Goal: Information Seeking & Learning: Find specific fact

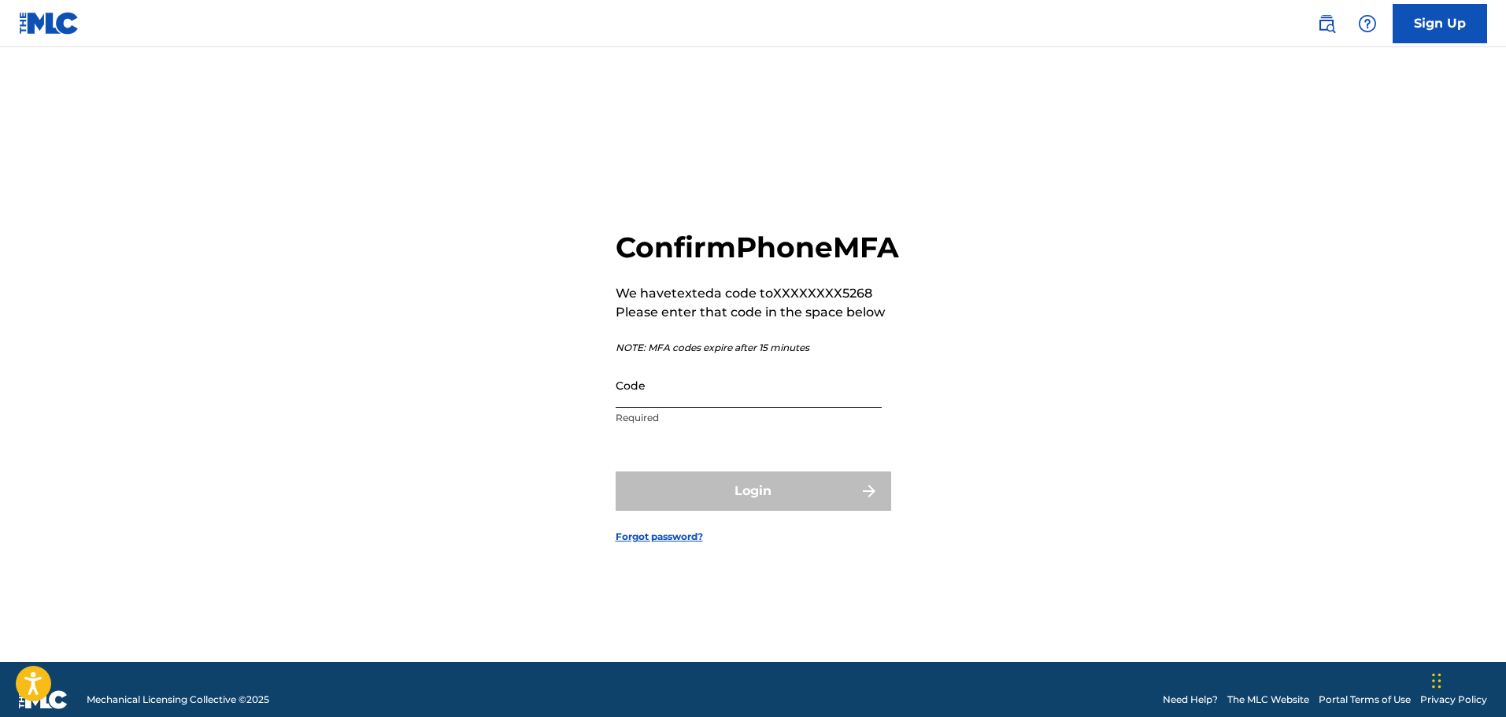
click at [701, 408] on input "Code" at bounding box center [748, 385] width 266 height 45
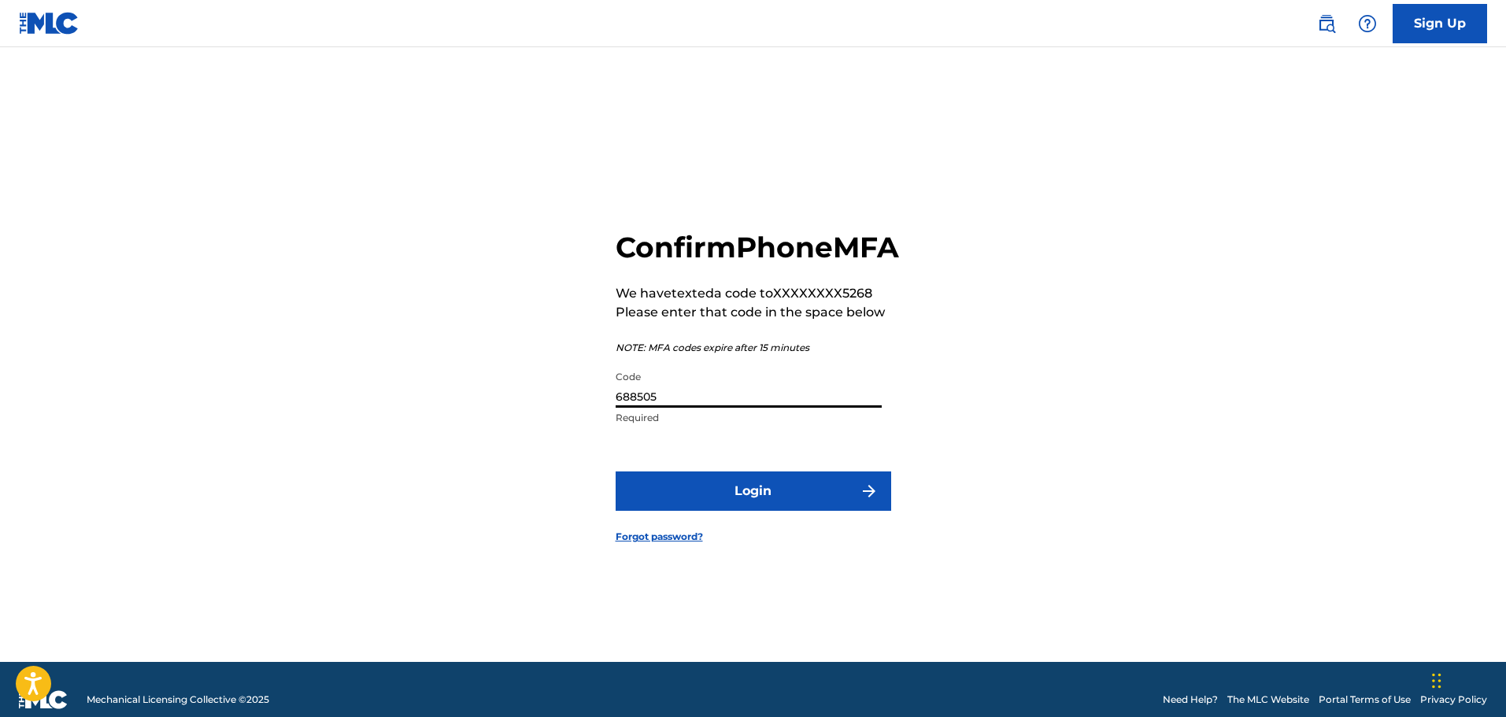
type input "688505"
click at [615, 471] on button "Login" at bounding box center [752, 490] width 275 height 39
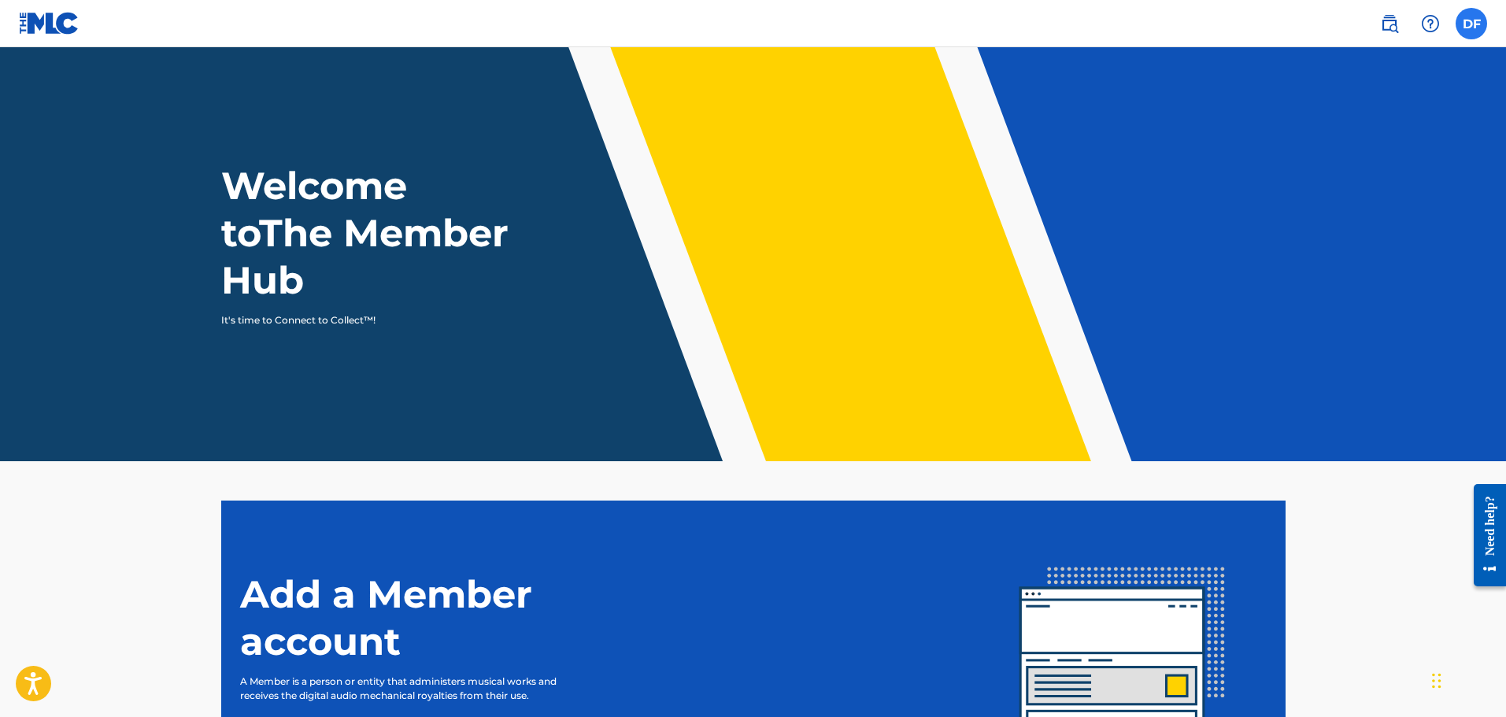
click at [1476, 21] on label at bounding box center [1470, 23] width 31 height 31
click at [1471, 24] on input "DF [PERSON_NAME] [EMAIL_ADDRESS][DOMAIN_NAME] Notification Preferences Profile …" at bounding box center [1471, 24] width 0 height 0
click at [1387, 20] on img at bounding box center [1389, 23] width 19 height 19
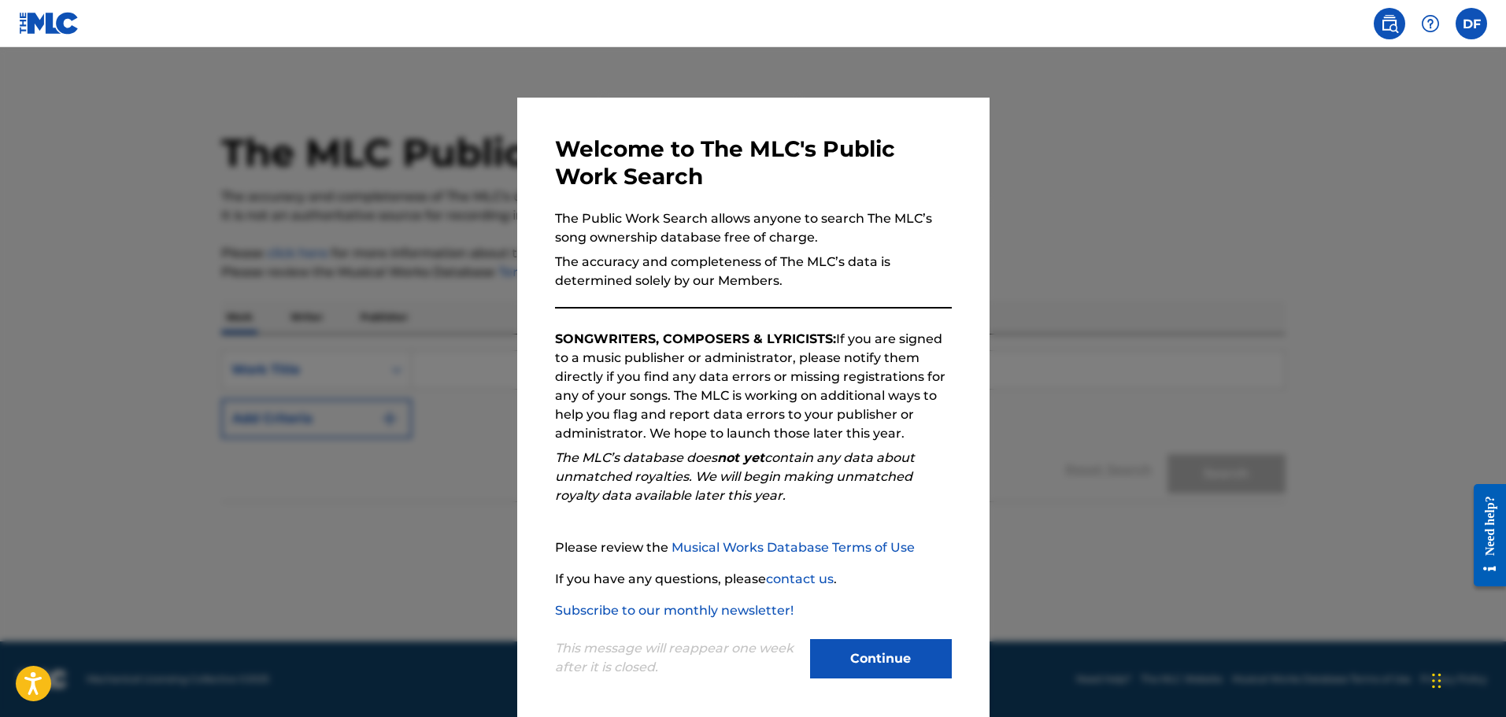
scroll to position [3, 0]
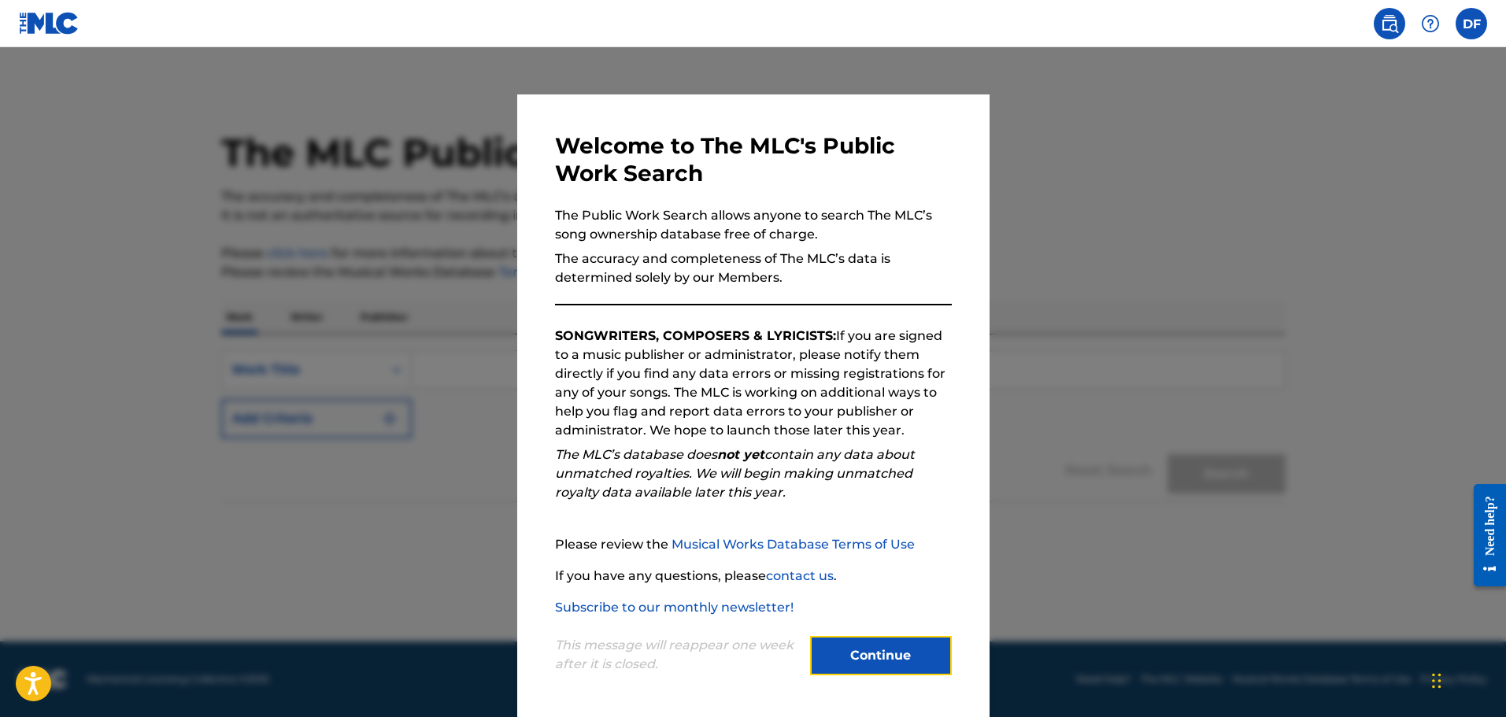
click at [886, 658] on button "Continue" at bounding box center [881, 655] width 142 height 39
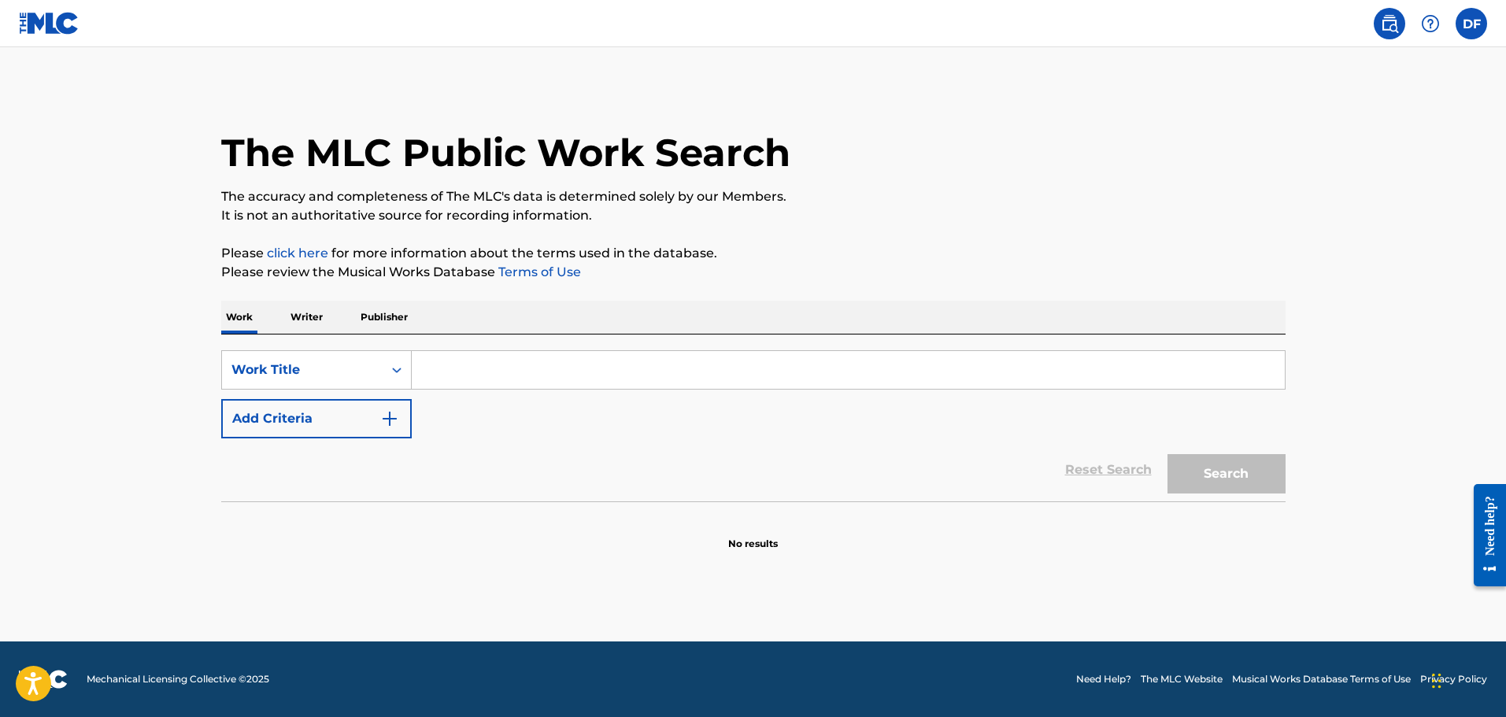
click at [445, 368] on input "Search Form" at bounding box center [848, 370] width 873 height 38
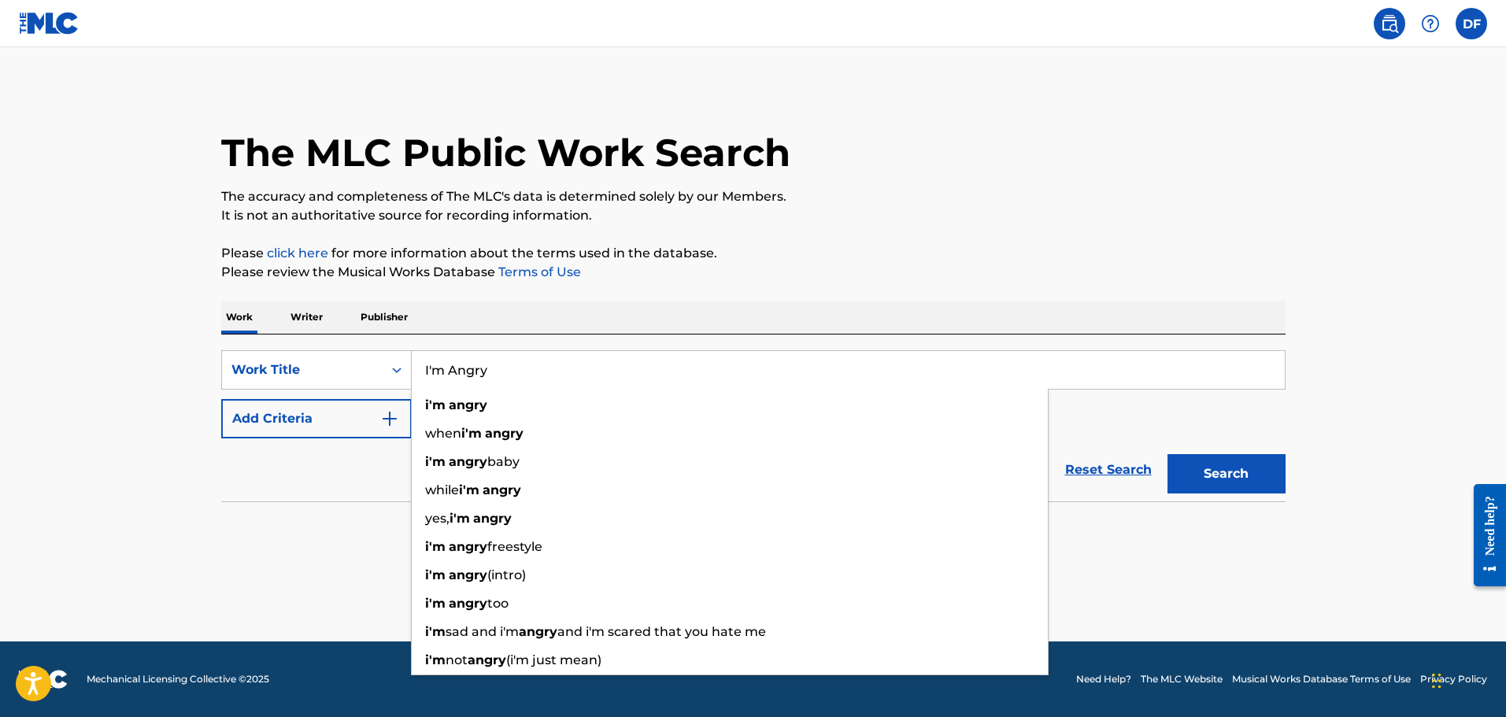
type input "I'm Angry"
click at [1167, 454] on button "Search" at bounding box center [1226, 473] width 118 height 39
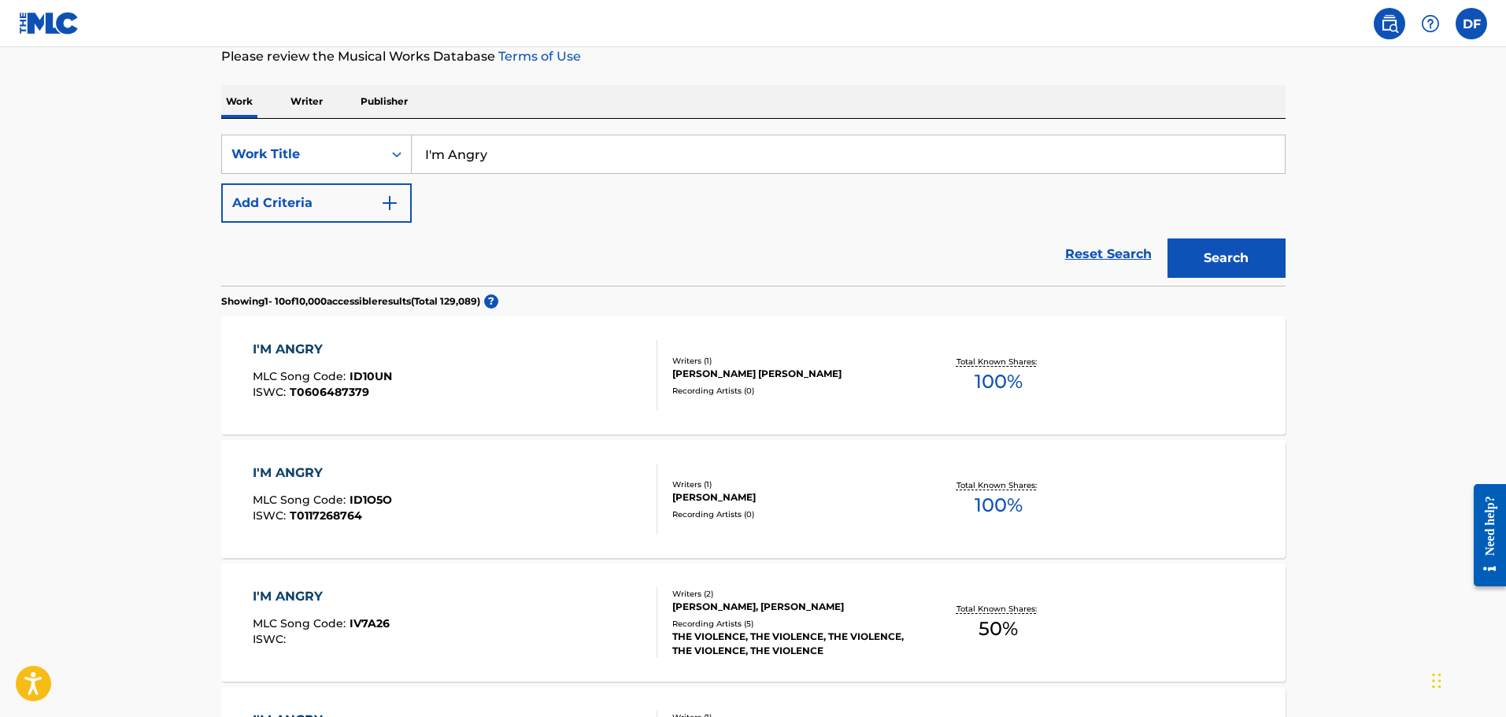
scroll to position [79, 0]
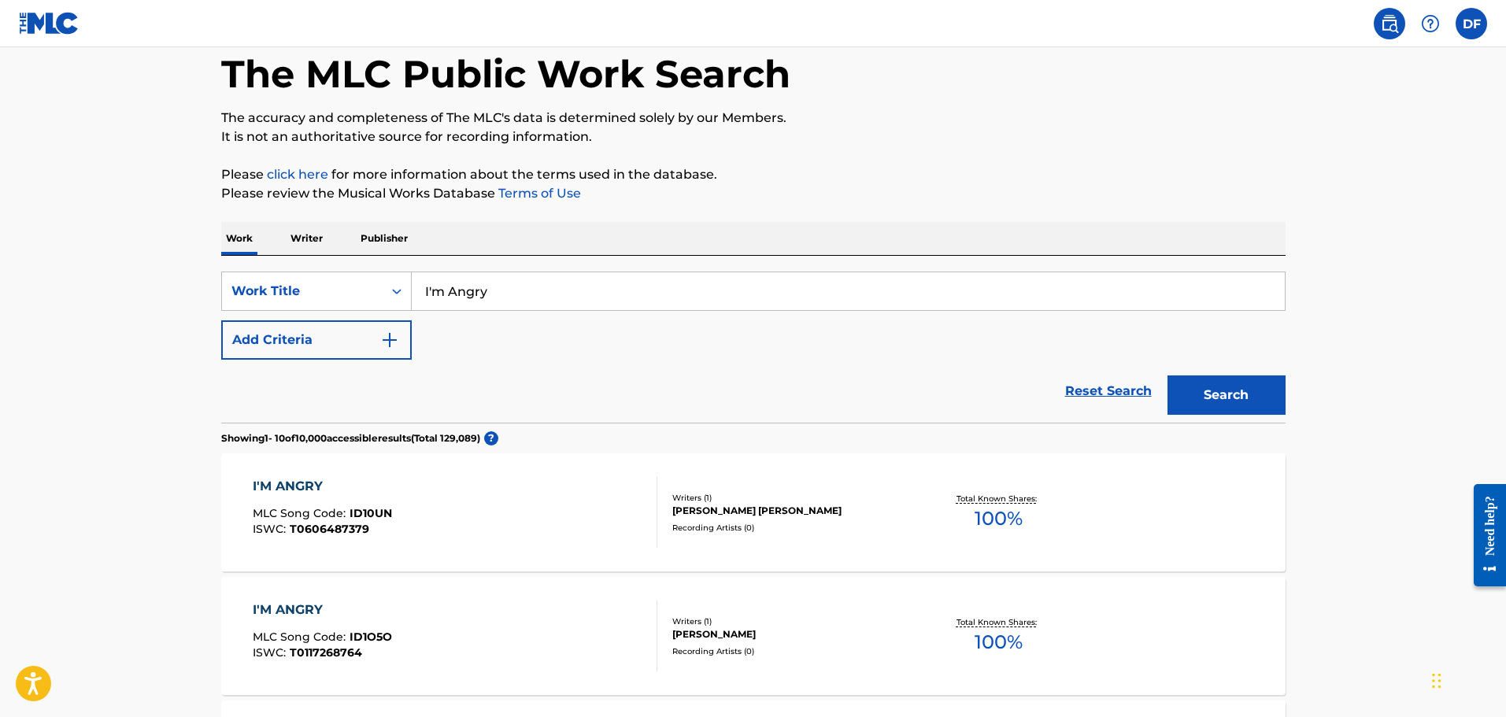
click at [312, 238] on p "Writer" at bounding box center [307, 238] width 42 height 33
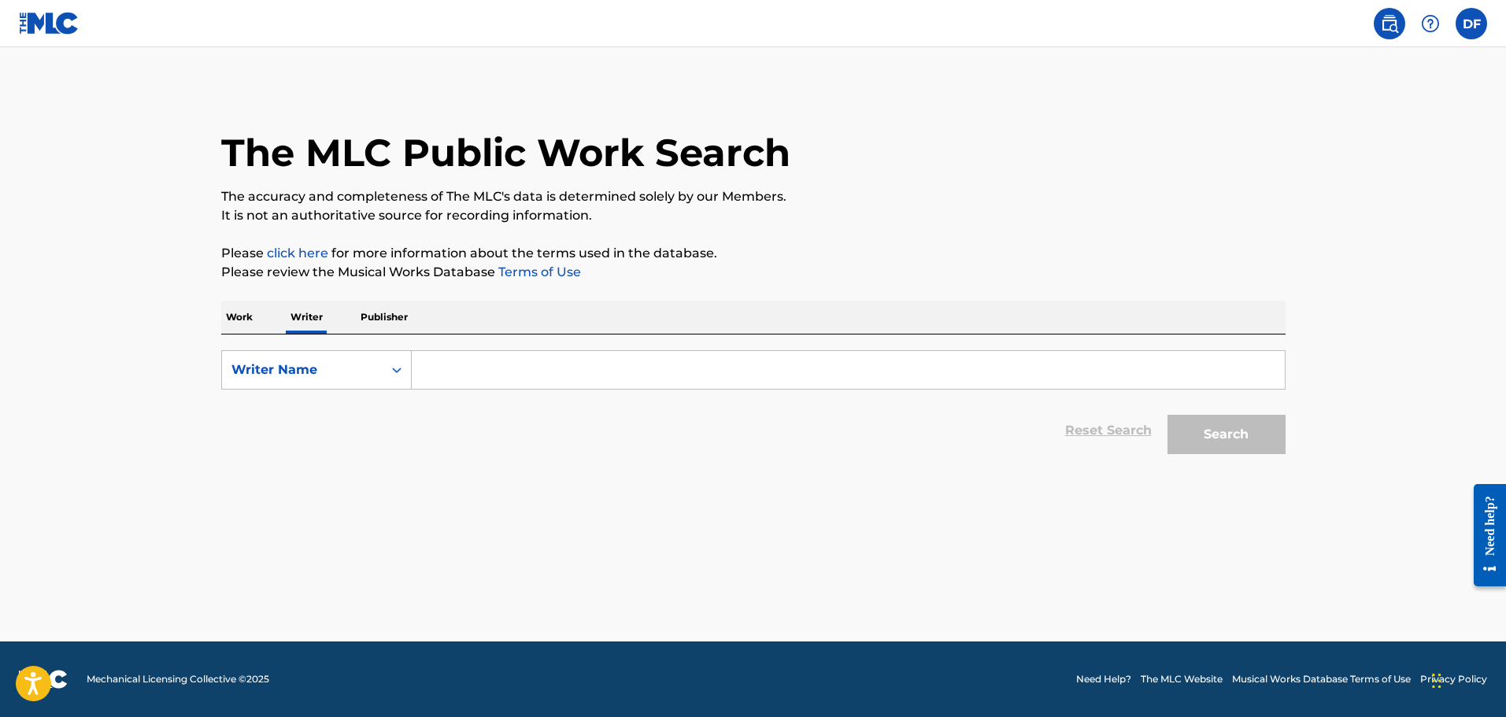
click at [571, 362] on input "Search Form" at bounding box center [848, 370] width 873 height 38
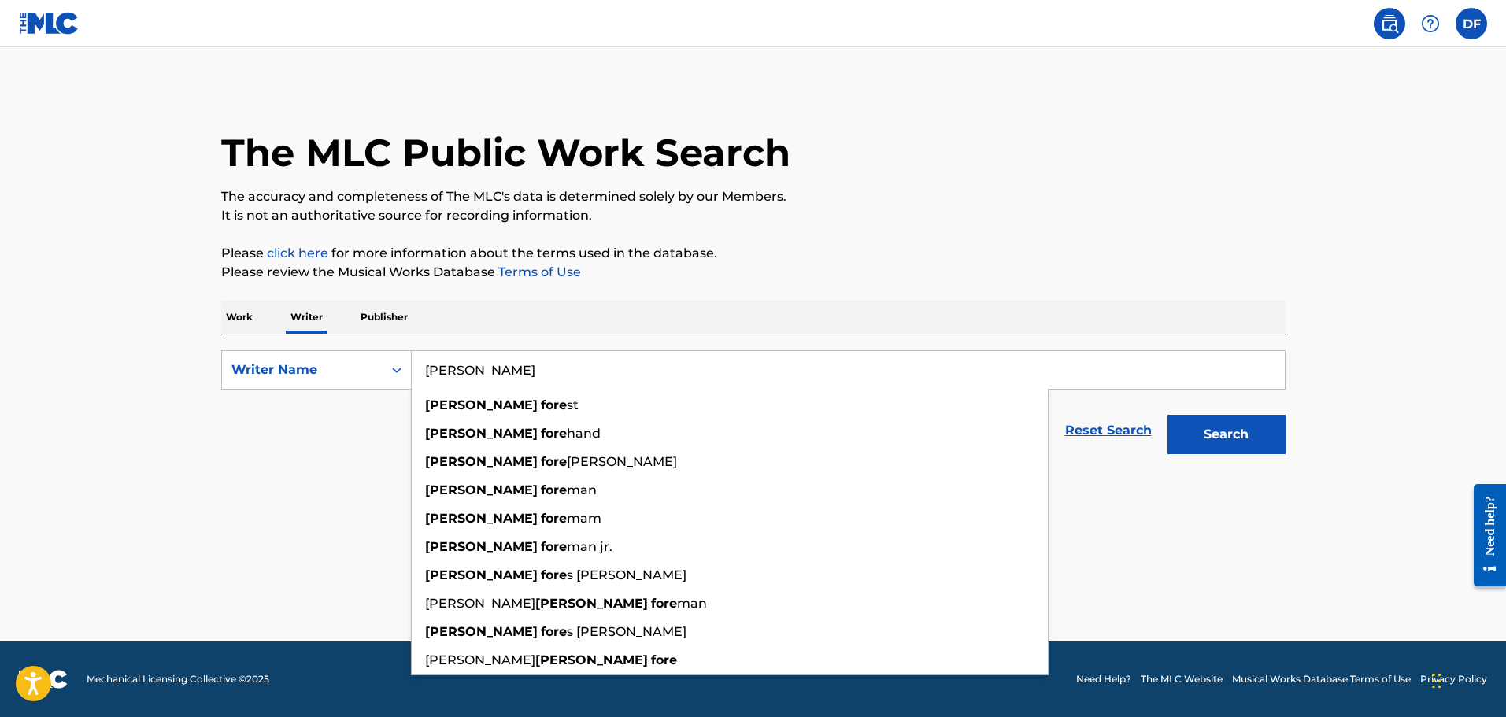
type input "[PERSON_NAME]"
click at [1167, 415] on button "Search" at bounding box center [1226, 434] width 118 height 39
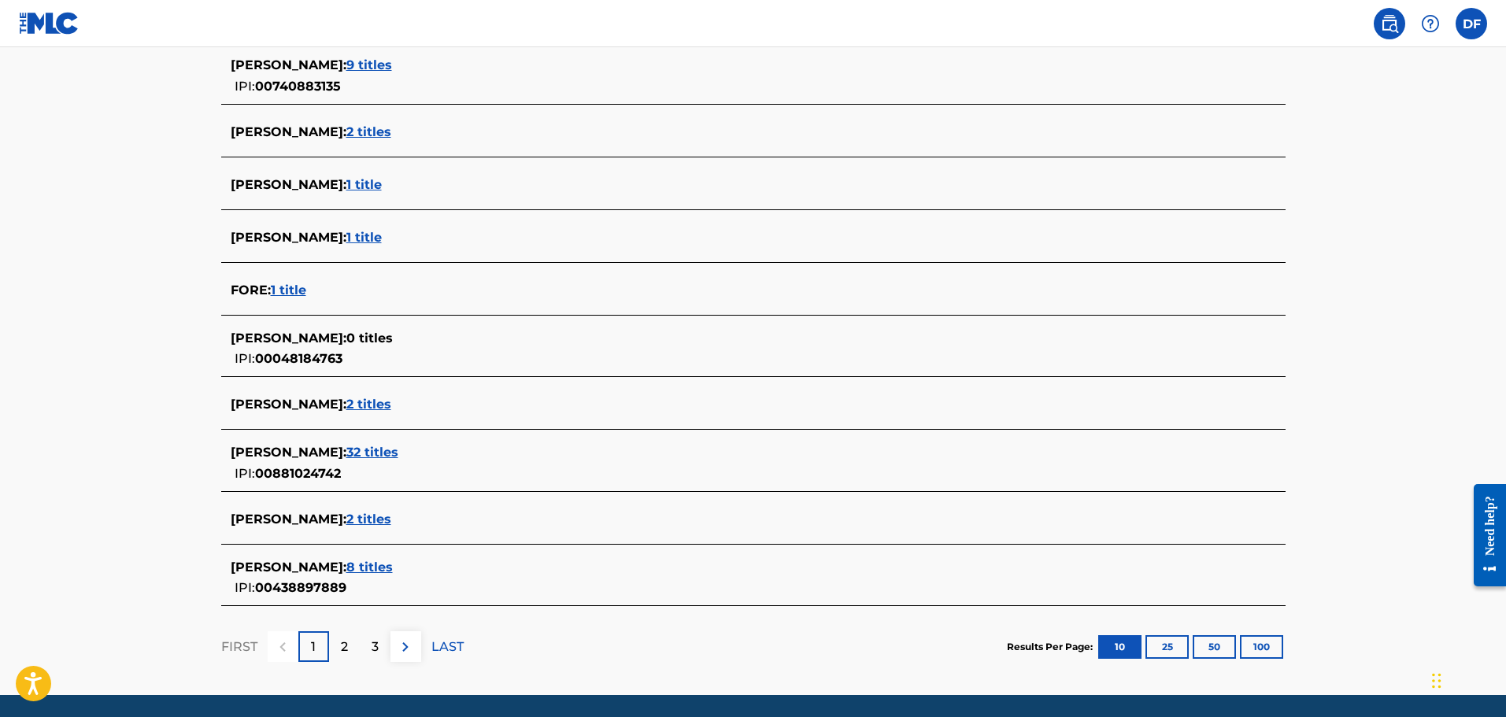
scroll to position [472, 0]
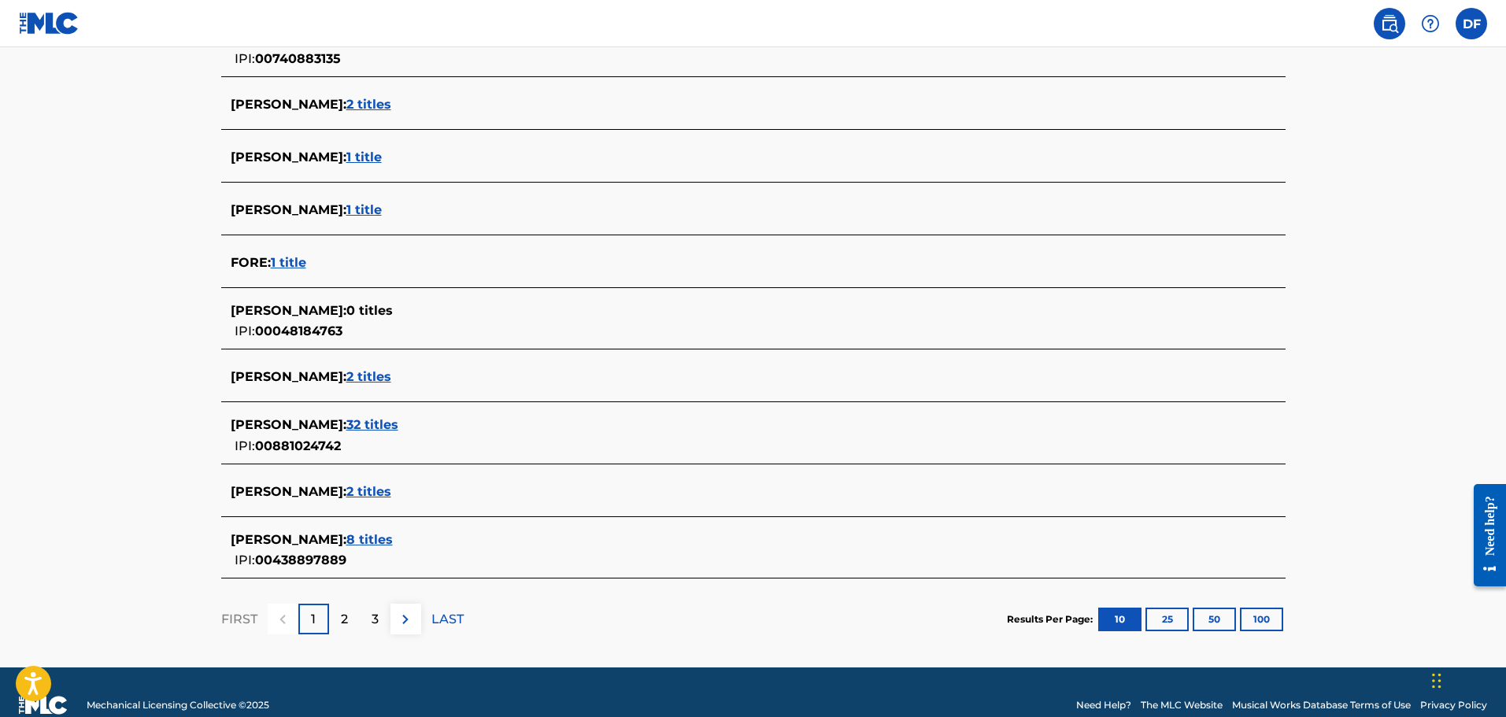
click at [391, 378] on span "2 titles" at bounding box center [368, 376] width 45 height 15
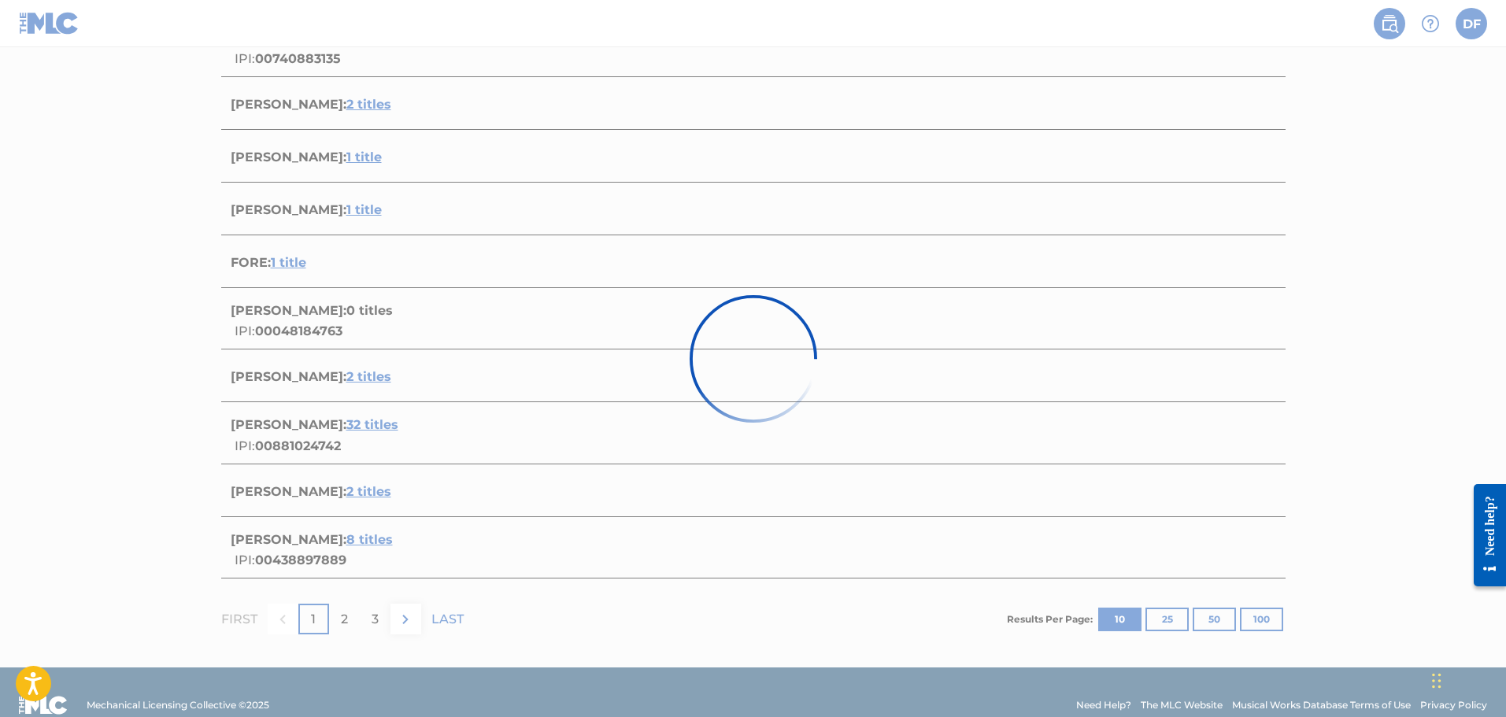
scroll to position [214, 0]
